Goal: Task Accomplishment & Management: Manage account settings

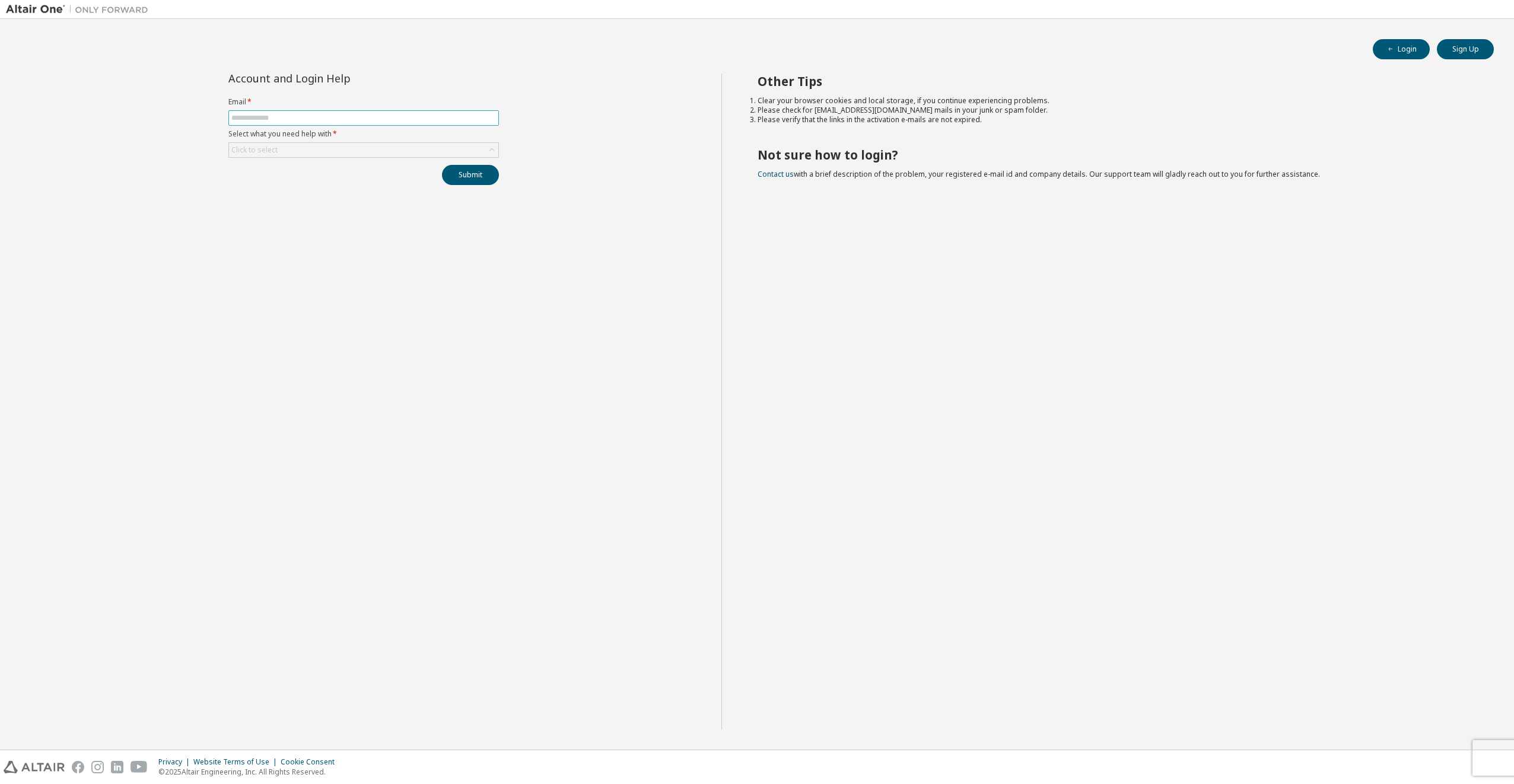
click at [325, 114] on input "text" at bounding box center [363, 118] width 264 height 10
type input "**********"
click at [317, 152] on div "Click to select" at bounding box center [363, 150] width 269 height 14
click at [350, 224] on li "I don't know but can't login" at bounding box center [363, 227] width 267 height 16
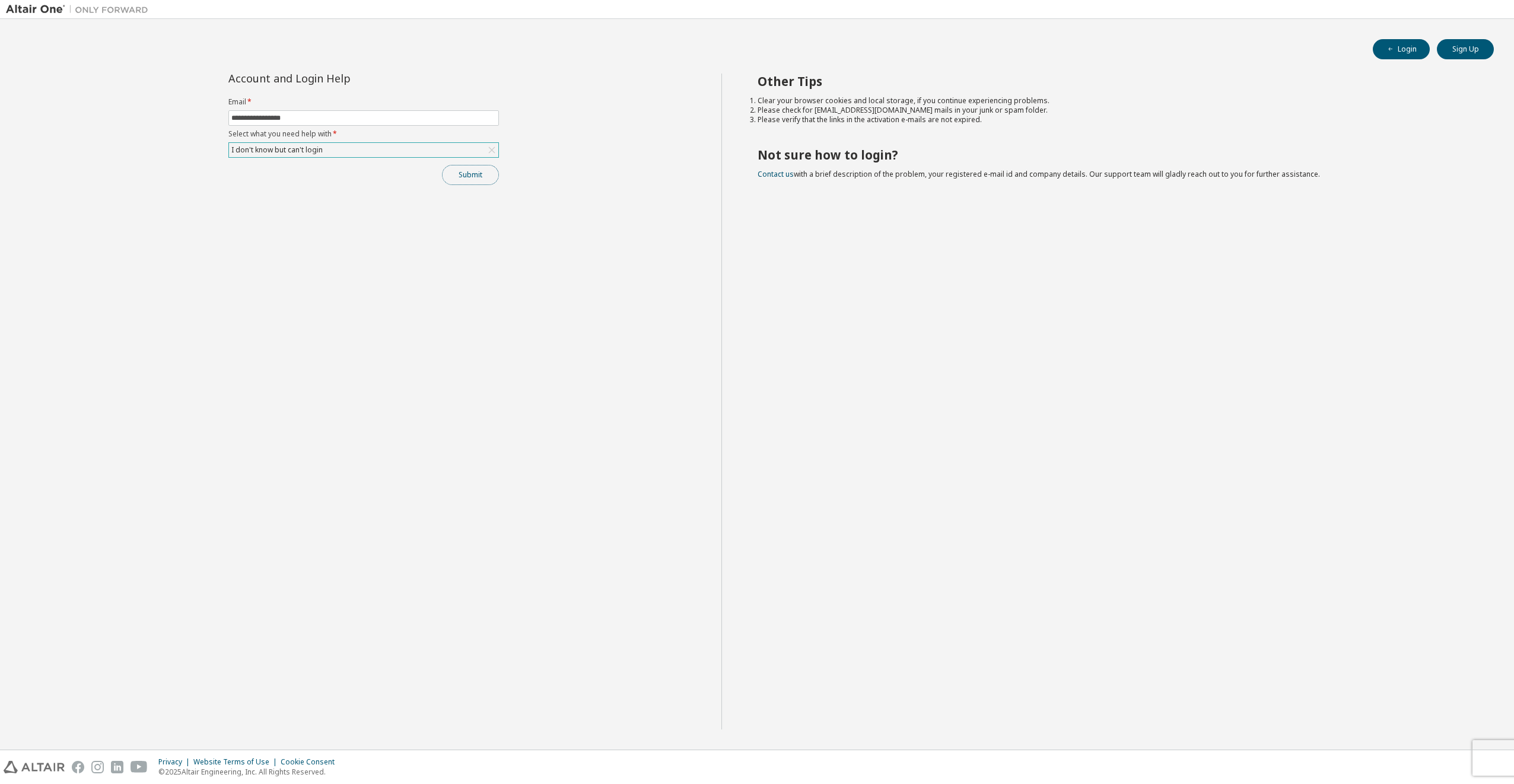
click at [460, 180] on button "Submit" at bounding box center [470, 175] width 57 height 20
click at [1441, 753] on link "Altair support" at bounding box center [1428, 752] width 48 height 10
click at [782, 173] on link "Contact us" at bounding box center [775, 174] width 36 height 10
click at [385, 152] on div "I don't know but can't login" at bounding box center [363, 150] width 269 height 14
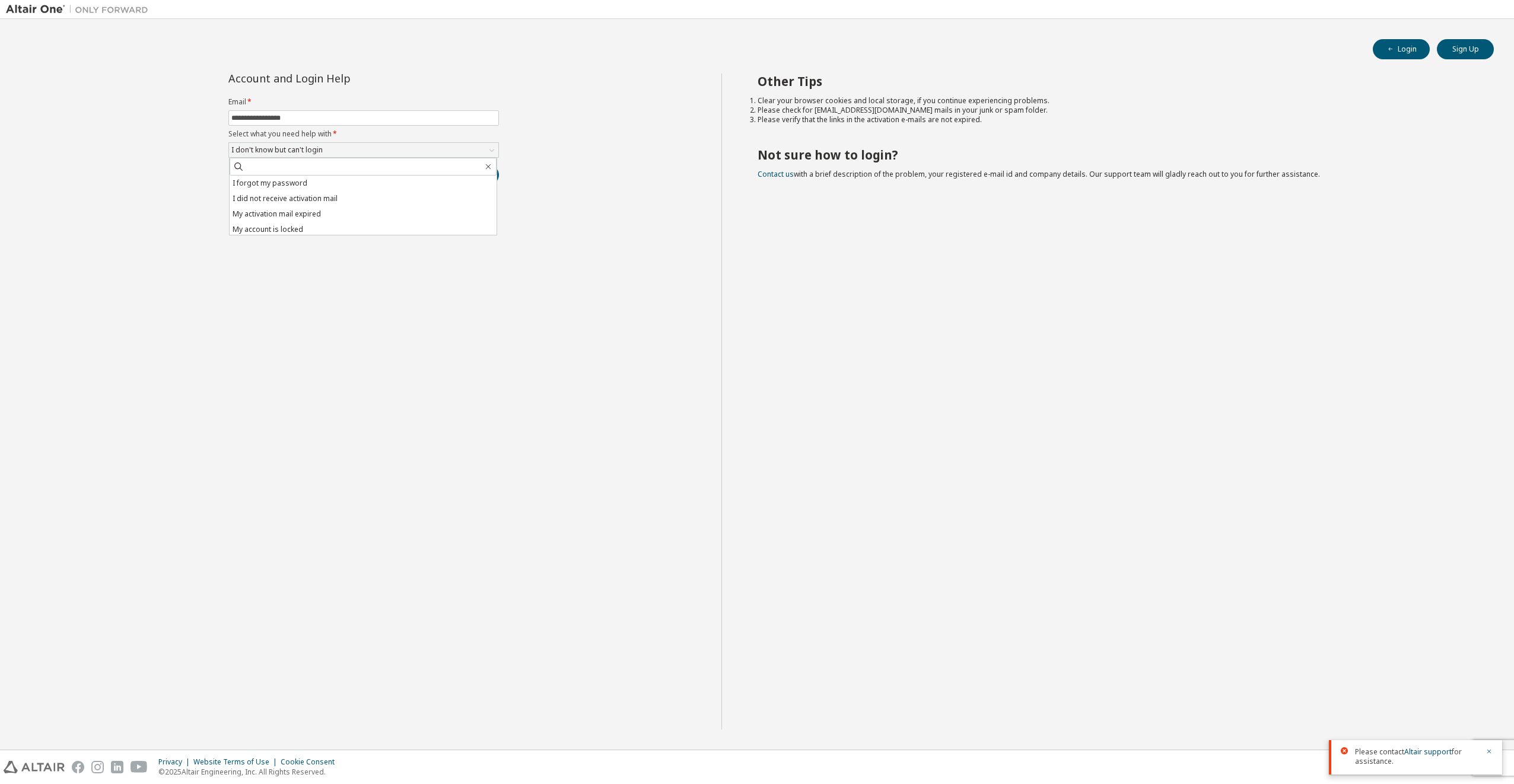
click at [17, 10] on img at bounding box center [80, 10] width 149 height 12
click at [26, 7] on img at bounding box center [80, 10] width 149 height 12
click at [56, 8] on img at bounding box center [80, 10] width 149 height 12
click at [51, 16] on div at bounding box center [77, 9] width 154 height 18
click at [50, 7] on img at bounding box center [80, 10] width 149 height 12
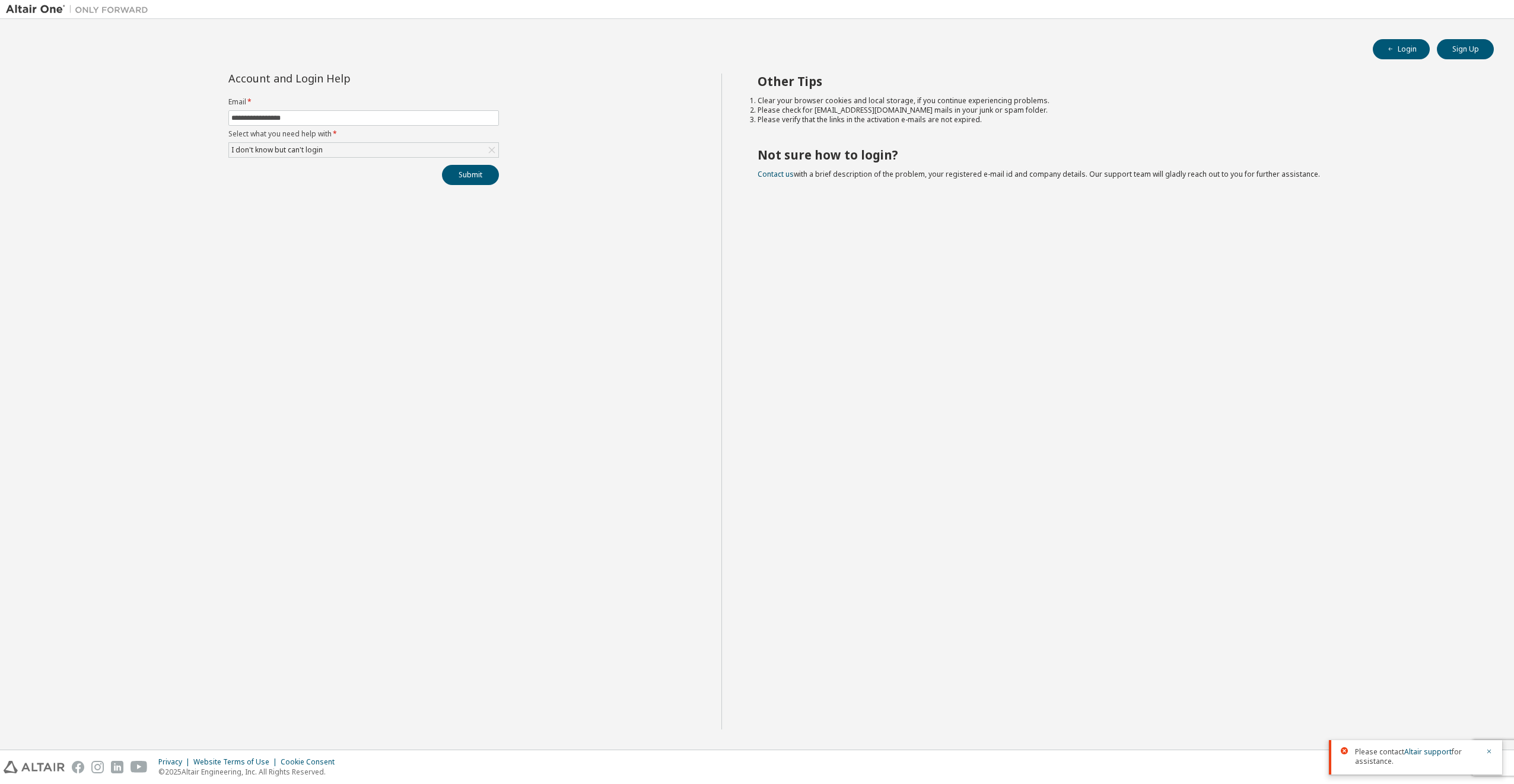
click at [44, 764] on img at bounding box center [34, 767] width 61 height 13
click at [303, 120] on input "text" at bounding box center [363, 118] width 264 height 10
type input "**********"
click at [289, 149] on div "Click to select" at bounding box center [363, 150] width 269 height 14
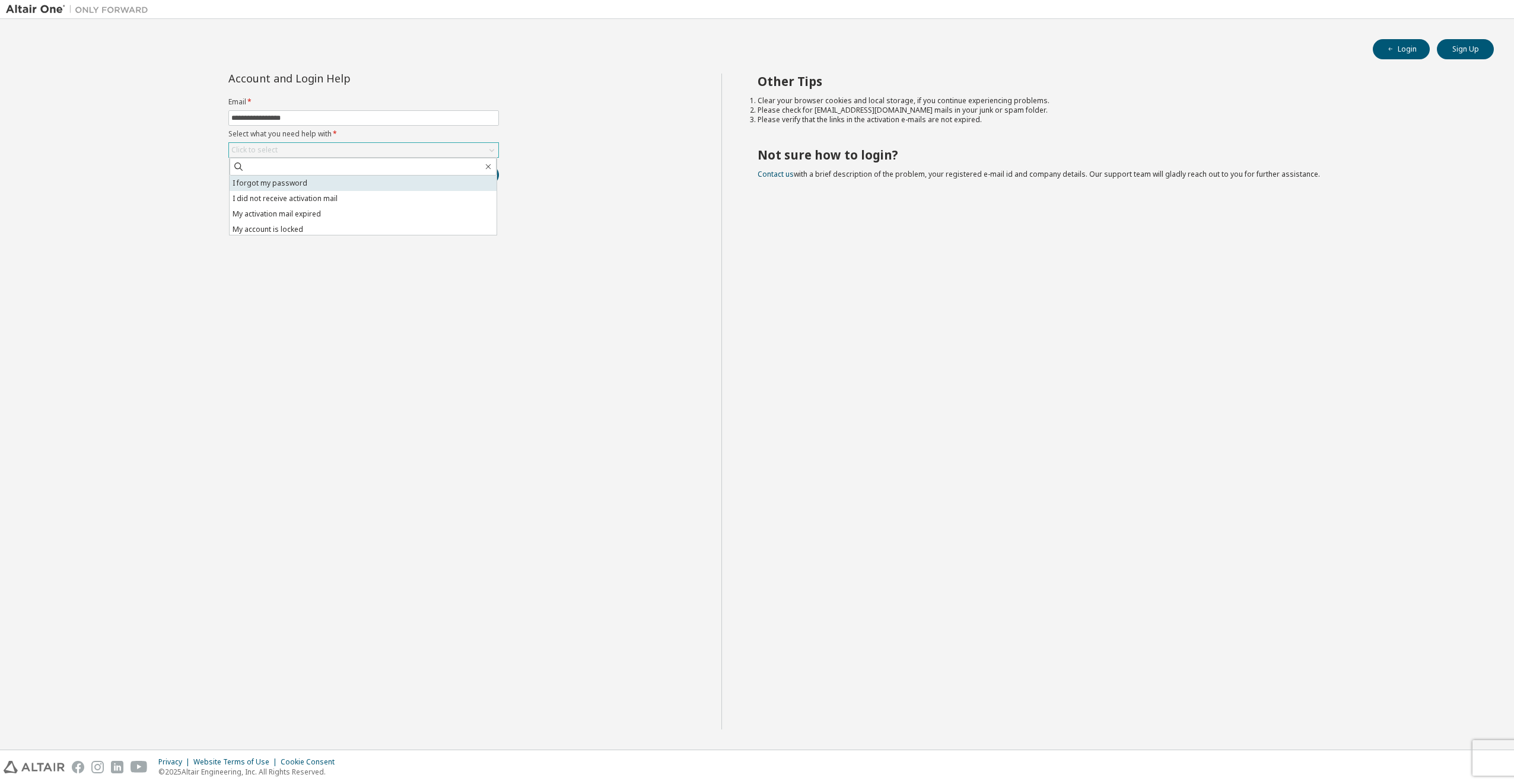
click at [295, 180] on li "I forgot my password" at bounding box center [363, 183] width 267 height 16
click at [489, 174] on button "Submit" at bounding box center [470, 175] width 57 height 20
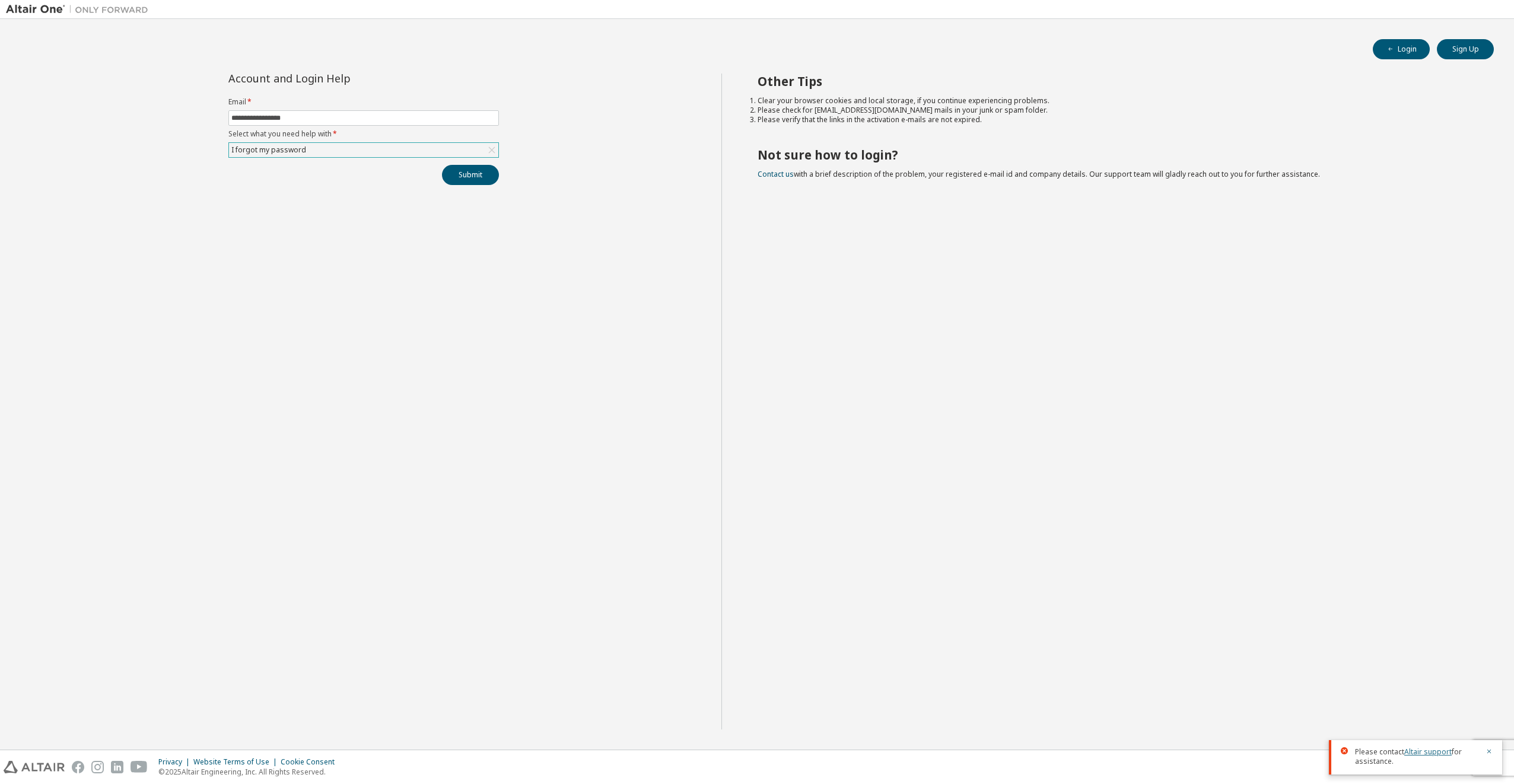
click at [1414, 751] on link "Altair support" at bounding box center [1428, 752] width 48 height 10
drag, startPoint x: 1353, startPoint y: 751, endPoint x: 1395, endPoint y: 763, distance: 43.7
click at [1395, 763] on div "Please contact Altair support for assistance." at bounding box center [1416, 758] width 173 height 35
copy span "Please contact Altair support for assistance."
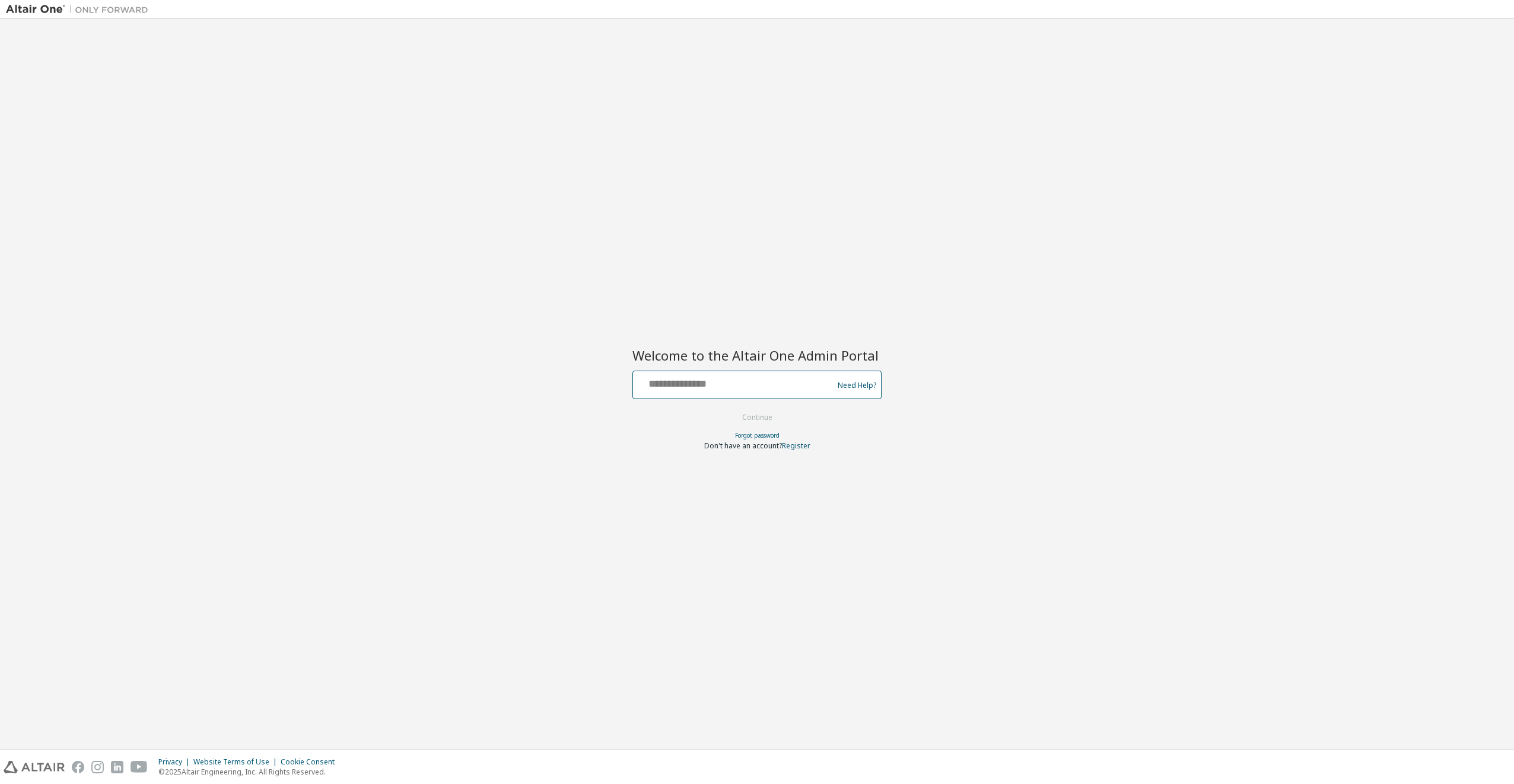
click at [795, 377] on input "text" at bounding box center [735, 382] width 194 height 17
type input "**********"
click at [767, 418] on button "Continue" at bounding box center [757, 418] width 55 height 18
click at [816, 376] on input "text" at bounding box center [735, 382] width 194 height 17
click at [967, 442] on div "Welcome to the Altair One Admin Portal Need Help? Please make sure that you pro…" at bounding box center [757, 384] width 1502 height 719
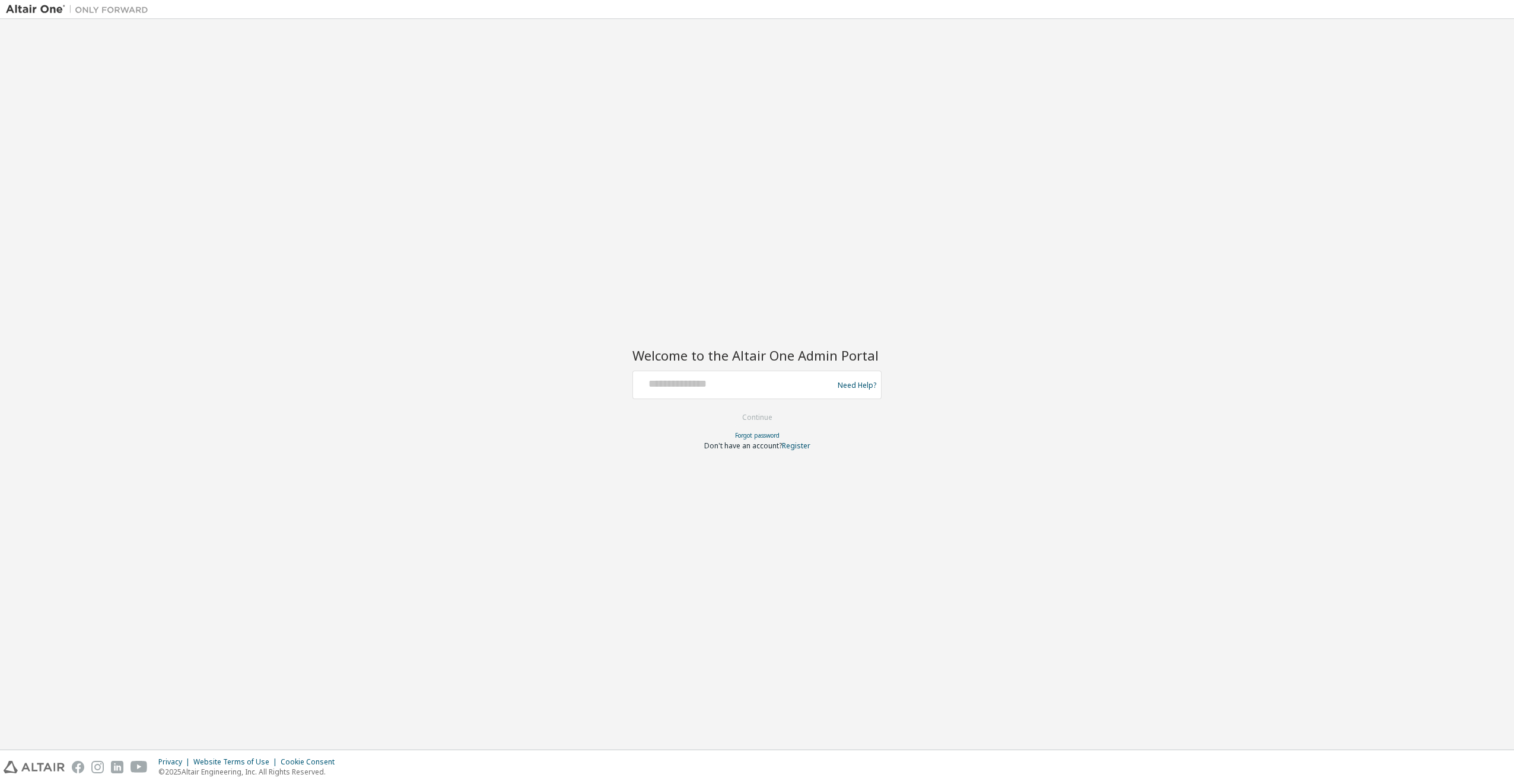
click at [761, 440] on div at bounding box center [757, 441] width 249 height 1
click at [761, 439] on link "Forgot password" at bounding box center [757, 436] width 45 height 8
click at [48, 10] on img at bounding box center [80, 10] width 149 height 12
click at [854, 385] on link "Need Help?" at bounding box center [857, 385] width 39 height 1
